Goal: Task Accomplishment & Management: Manage account settings

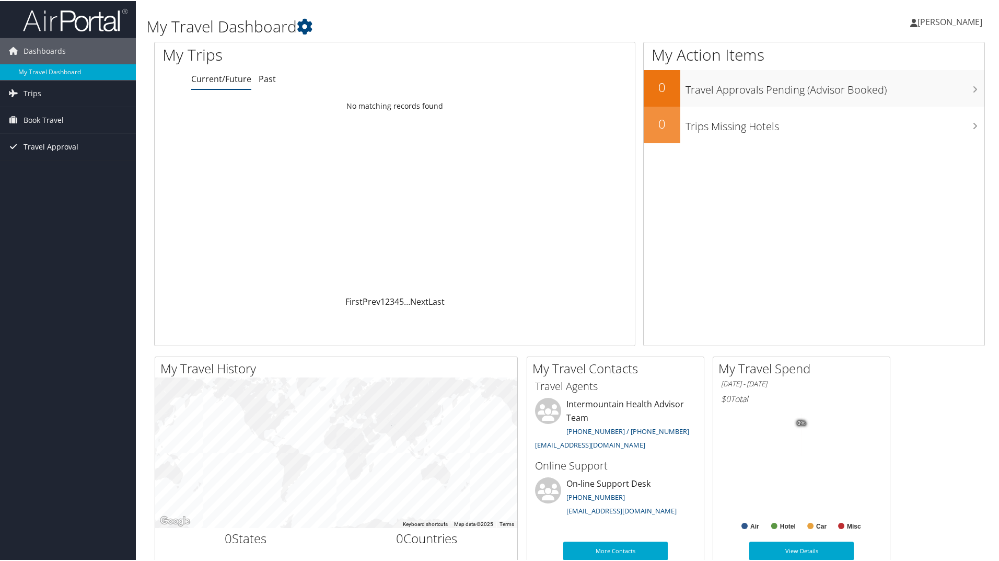
click at [30, 152] on span "Travel Approval" at bounding box center [51, 146] width 55 height 26
click at [41, 169] on link "Pending Trip Approvals" at bounding box center [68, 167] width 136 height 16
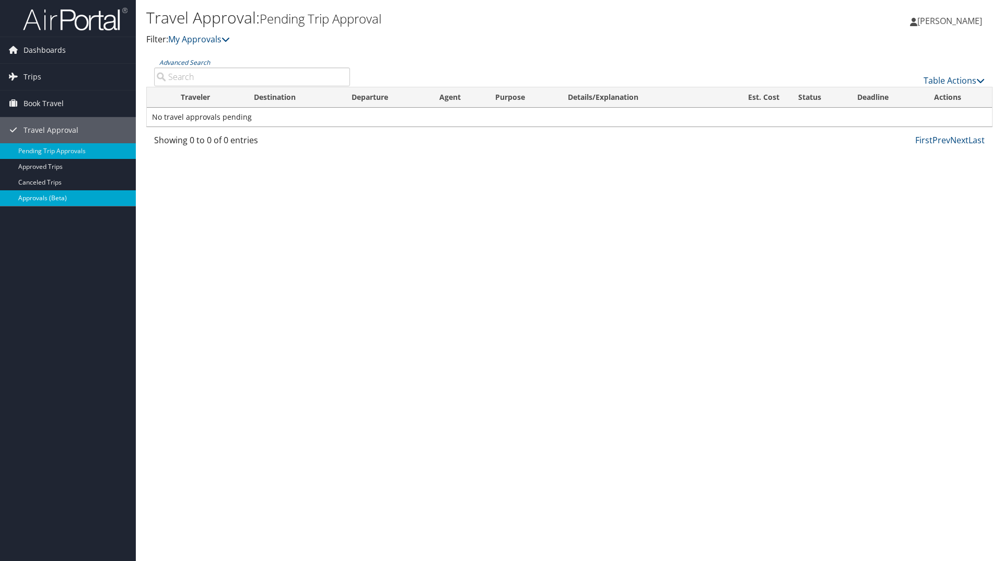
click at [45, 198] on link "Approvals (Beta)" at bounding box center [68, 198] width 136 height 16
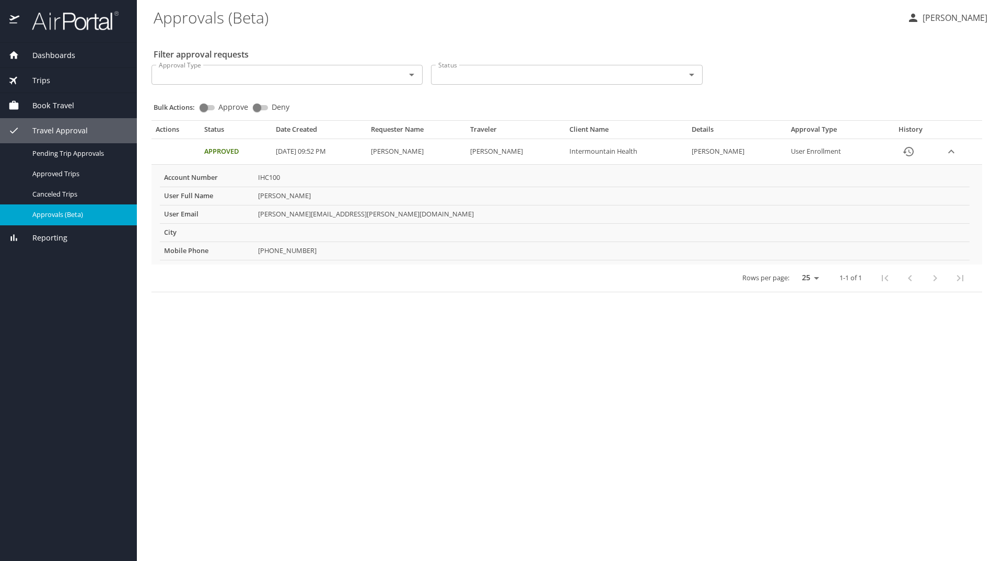
click at [201, 82] on div "Approval Type" at bounding box center [287, 75] width 271 height 20
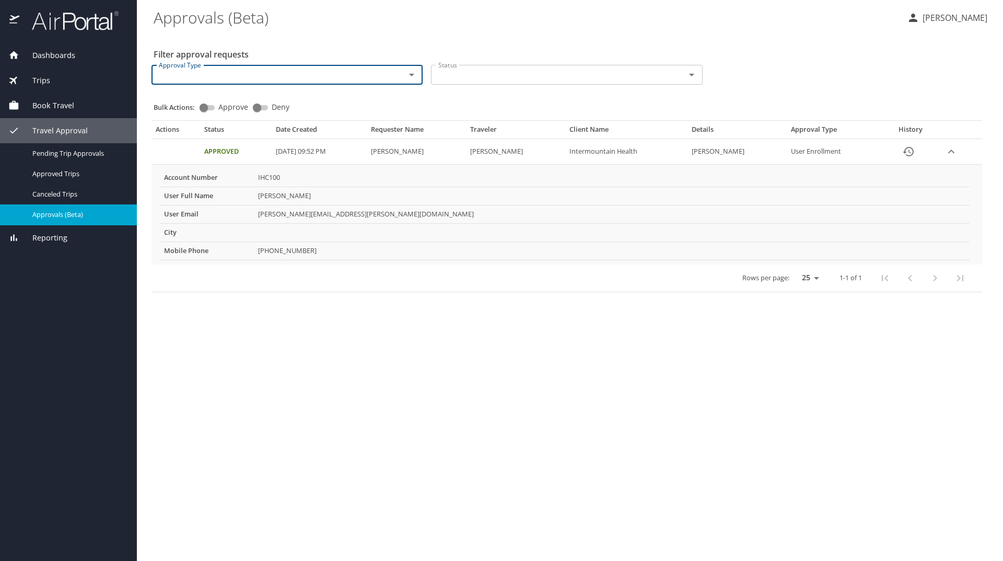
click at [408, 77] on icon "Open" at bounding box center [412, 74] width 13 height 13
click at [393, 42] on div "Filter approval requests Approval Type Approval Type Status Status Bulk Actions…" at bounding box center [570, 164] width 833 height 263
